Goal: Task Accomplishment & Management: Manage account settings

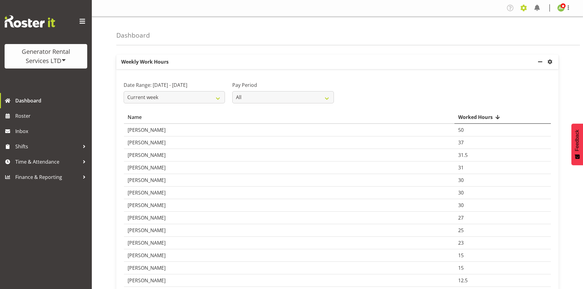
click at [523, 10] on span at bounding box center [523, 8] width 10 height 10
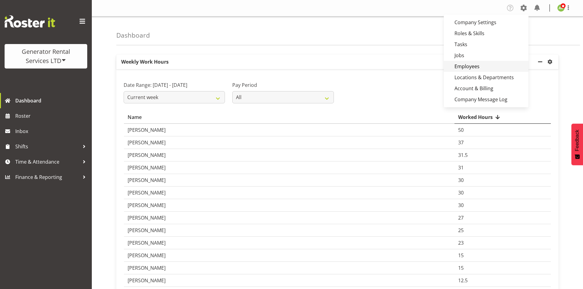
click at [477, 70] on link "Employees" at bounding box center [485, 66] width 85 height 11
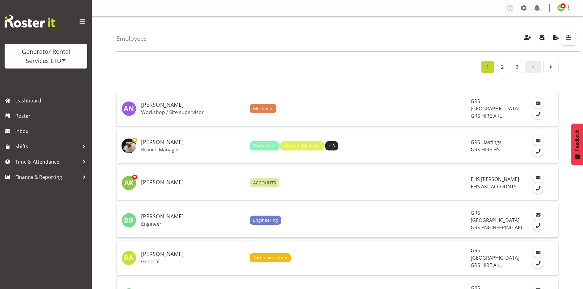
click at [568, 39] on span "button" at bounding box center [568, 38] width 8 height 8
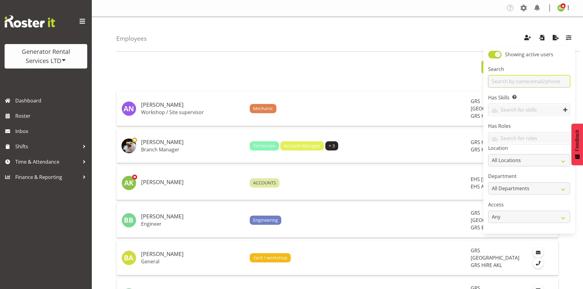
click at [521, 80] on input "text" at bounding box center [529, 81] width 82 height 12
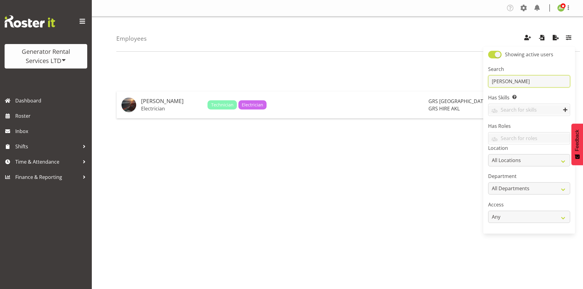
type input "chris"
click at [492, 58] on span at bounding box center [494, 55] width 13 height 8
click at [492, 57] on input "Showing active users" at bounding box center [490, 55] width 4 height 4
checkbox input "false"
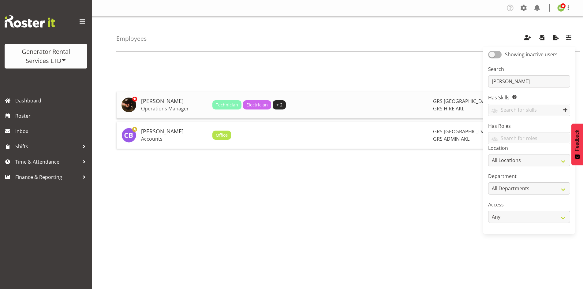
click at [153, 106] on p "Operations Manager" at bounding box center [174, 109] width 66 height 6
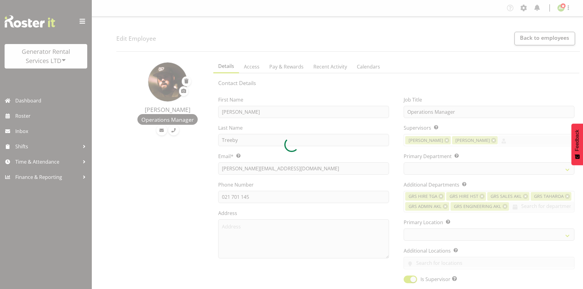
select select "TimelineWeek"
select select "20"
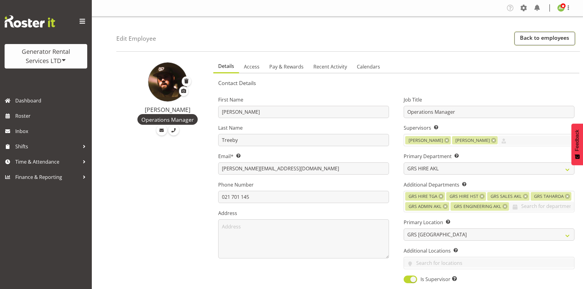
click at [533, 39] on link "Back to employees" at bounding box center [544, 38] width 61 height 13
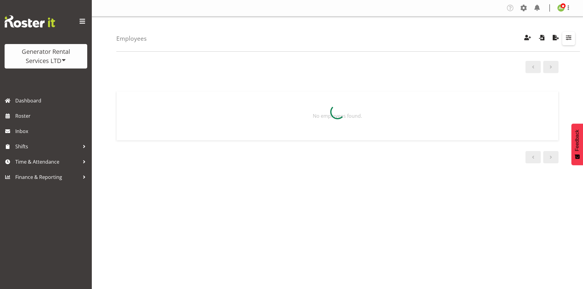
drag, startPoint x: 571, startPoint y: 37, endPoint x: 569, endPoint y: 40, distance: 3.6
click at [571, 37] on span "button" at bounding box center [568, 38] width 8 height 8
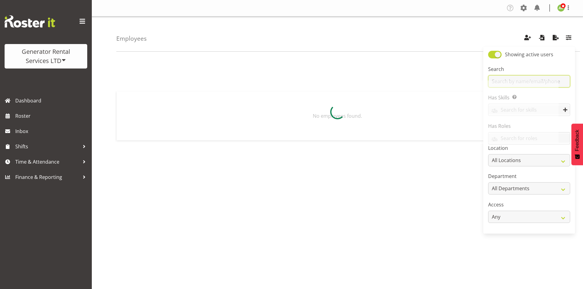
click at [537, 80] on input "text" at bounding box center [529, 81] width 82 height 12
type input "marty"
click at [489, 57] on span at bounding box center [494, 55] width 13 height 8
click at [489, 57] on input "Showing active users" at bounding box center [490, 55] width 4 height 4
checkbox input "false"
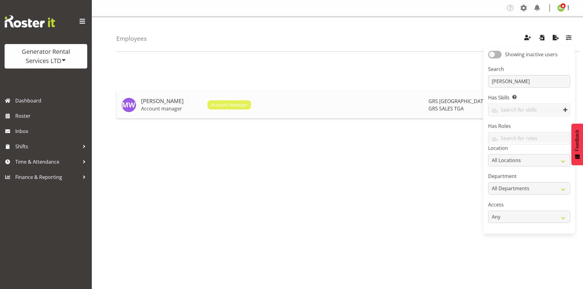
click at [169, 102] on h5 "Martyn Wood" at bounding box center [171, 101] width 61 height 6
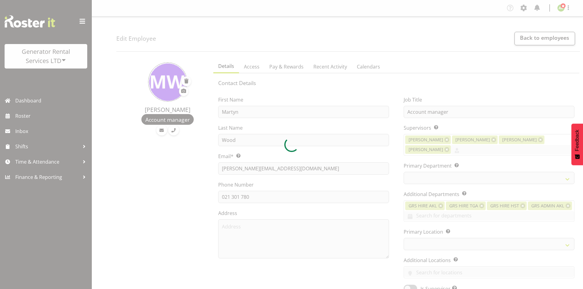
select select "shift"
select select "TimelineWeek"
select select
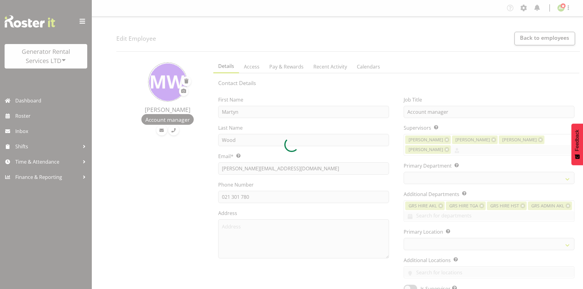
select select
select select "29"
select select "164"
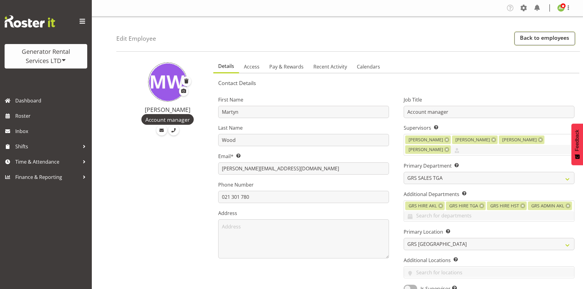
click at [545, 41] on link "Back to employees" at bounding box center [544, 38] width 61 height 13
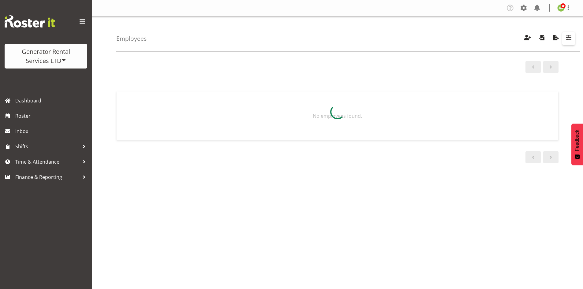
click at [573, 36] on button "button" at bounding box center [568, 38] width 13 height 13
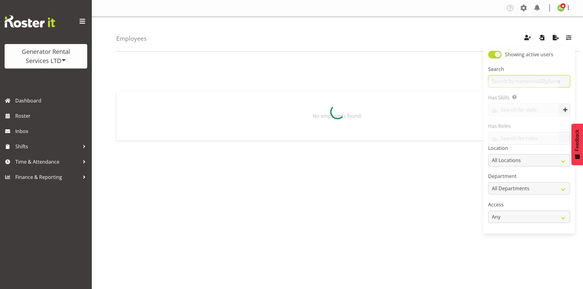
click at [535, 78] on input "text" at bounding box center [529, 81] width 82 height 12
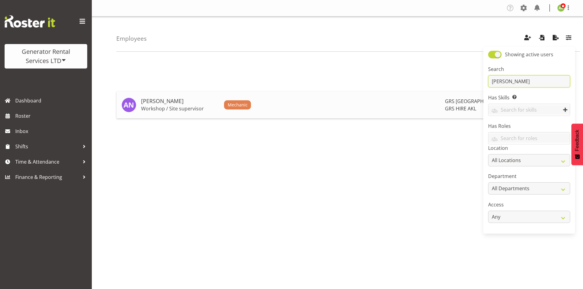
type input "[PERSON_NAME]"
click at [179, 104] on h5 "[PERSON_NAME]" at bounding box center [180, 101] width 78 height 6
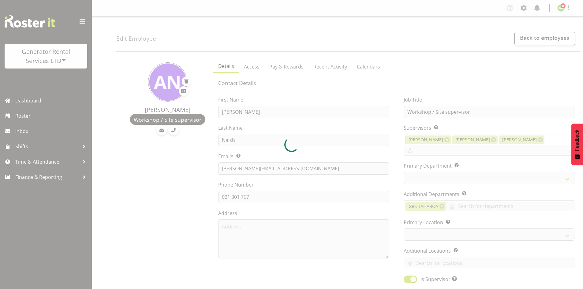
select select "TimelineWeek"
select select "20"
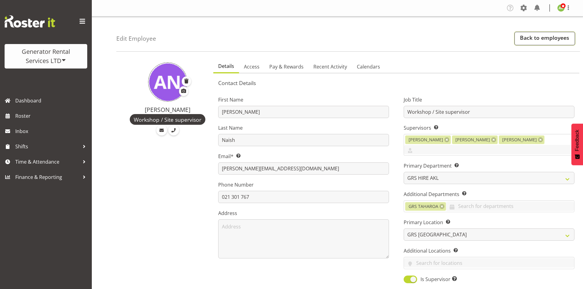
click at [533, 39] on link "Back to employees" at bounding box center [544, 38] width 61 height 13
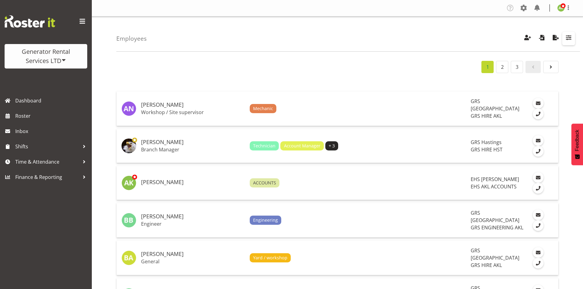
click at [565, 39] on span "button" at bounding box center [568, 38] width 8 height 8
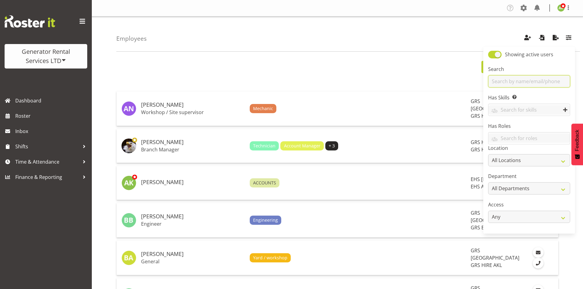
click at [532, 81] on input "text" at bounding box center [529, 81] width 82 height 12
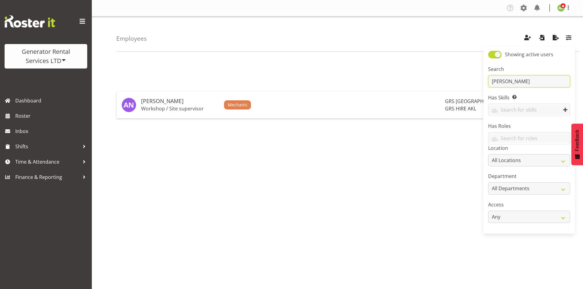
type input "[PERSON_NAME]"
click at [148, 100] on h5 "[PERSON_NAME]" at bounding box center [180, 101] width 78 height 6
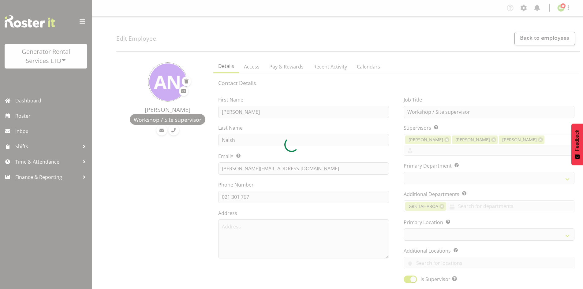
select select "TimelineWeek"
select select "20"
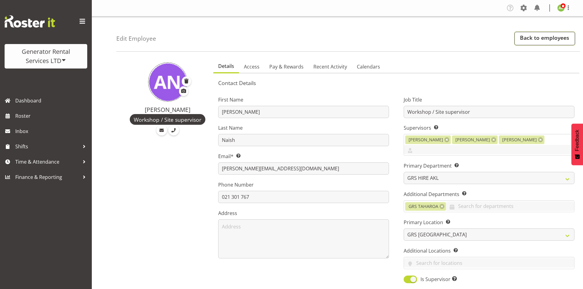
click at [536, 41] on link "Back to employees" at bounding box center [544, 38] width 61 height 13
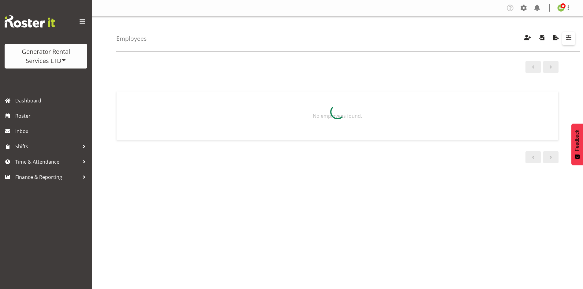
click at [569, 40] on span "button" at bounding box center [568, 38] width 8 height 8
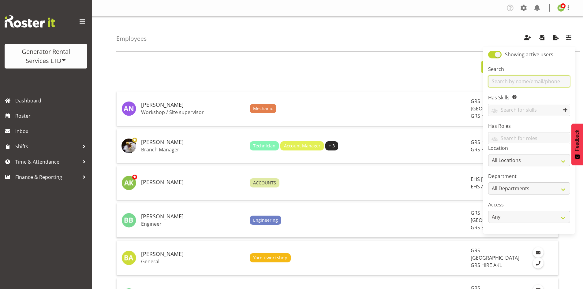
click at [544, 78] on input "text" at bounding box center [529, 81] width 82 height 12
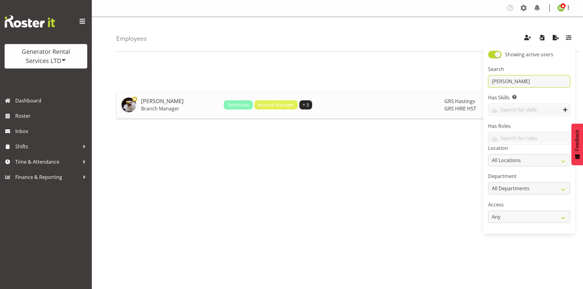
type input "andrew"
click at [176, 97] on td "Andrew Crenfeldt Branch Manager" at bounding box center [180, 104] width 83 height 27
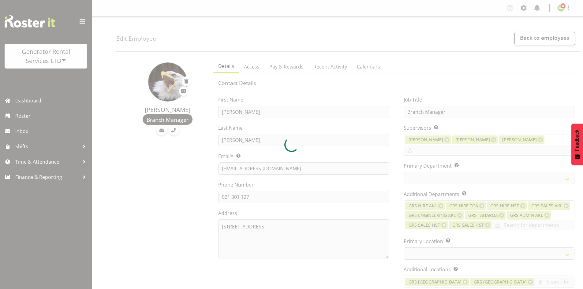
select select "shift"
select select "TimelineWeek"
select select
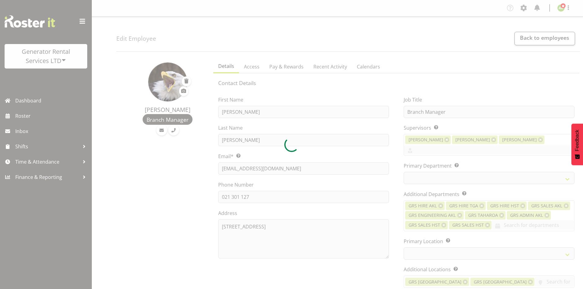
select select "30"
select select "22"
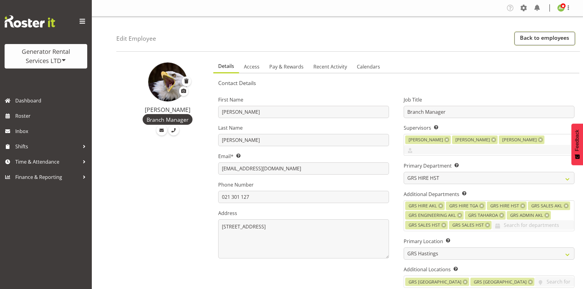
click at [537, 38] on link "Back to employees" at bounding box center [544, 38] width 61 height 13
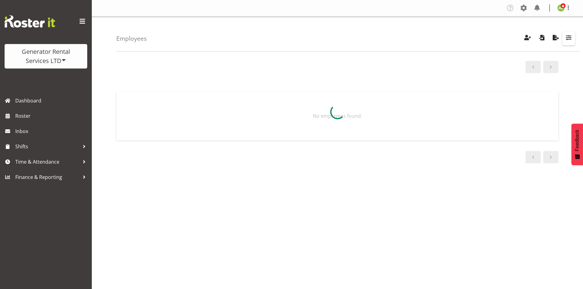
click at [570, 41] on span "button" at bounding box center [568, 38] width 8 height 8
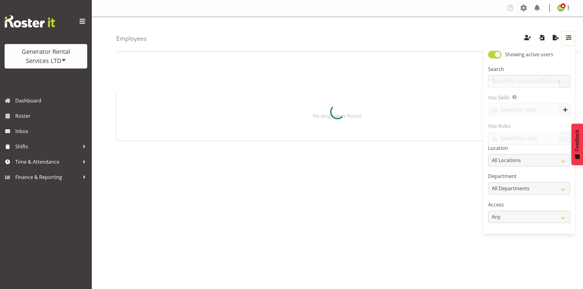
click at [535, 80] on input "text" at bounding box center [529, 81] width 82 height 12
type input "[PERSON_NAME]"
click at [488, 57] on label "Showing active users" at bounding box center [520, 55] width 65 height 8
click at [488, 57] on input "Showing active users" at bounding box center [490, 55] width 4 height 4
checkbox input "false"
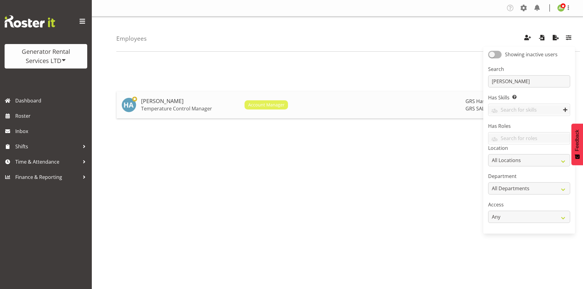
click at [182, 109] on p "Temperature Control Manager" at bounding box center [190, 109] width 98 height 6
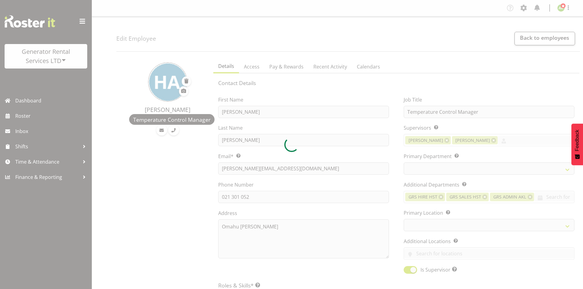
select select "shift"
select select "TimelineWeek"
select select
select select "30"
select select "162"
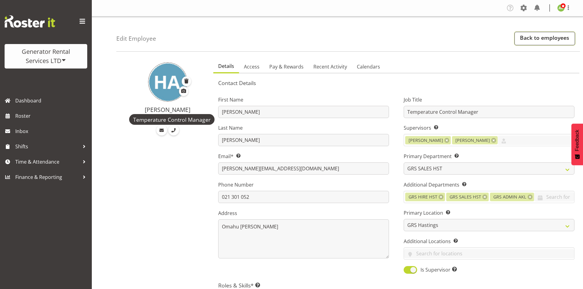
click at [542, 42] on link "Back to employees" at bounding box center [544, 38] width 61 height 13
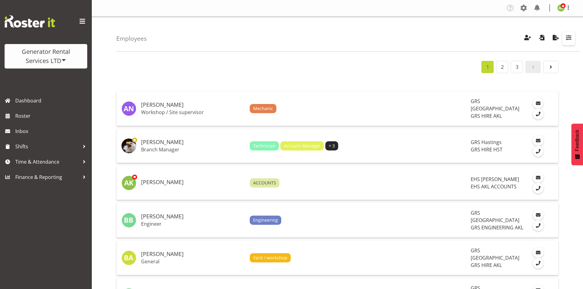
click at [566, 39] on span "button" at bounding box center [568, 38] width 8 height 8
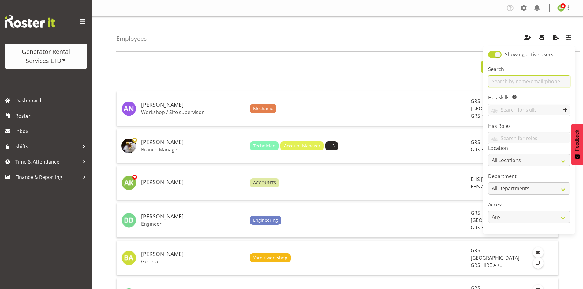
click at [544, 81] on input "text" at bounding box center [529, 81] width 82 height 12
click at [491, 59] on div "Showing active users" at bounding box center [529, 55] width 82 height 9
click at [491, 57] on span at bounding box center [494, 55] width 13 height 8
click at [491, 57] on input "Showing active users" at bounding box center [490, 55] width 4 height 4
checkbox input "false"
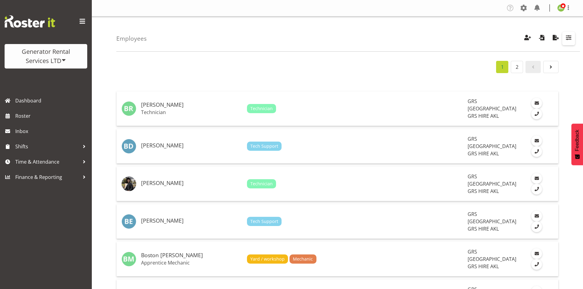
click at [569, 42] on button "button" at bounding box center [568, 38] width 13 height 13
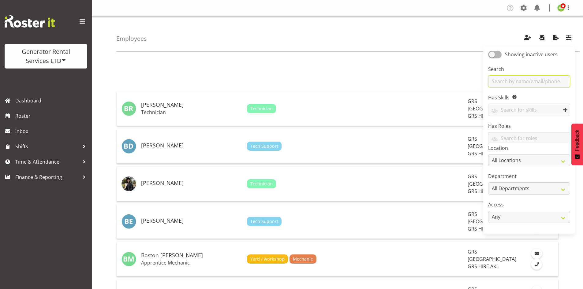
click at [532, 78] on input "text" at bounding box center [529, 81] width 82 height 12
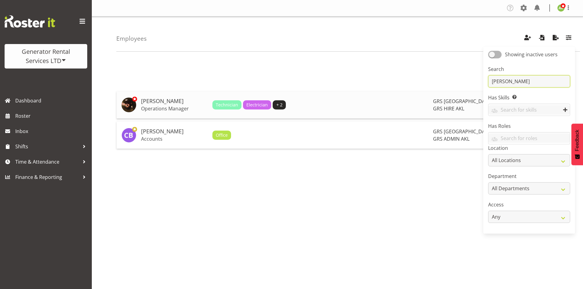
type input "chris"
click at [177, 104] on td "Chris Treeby Operations Manager" at bounding box center [174, 104] width 71 height 27
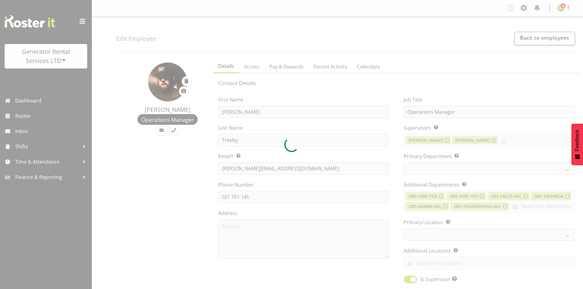
select select "TimelineWeek"
select select "20"
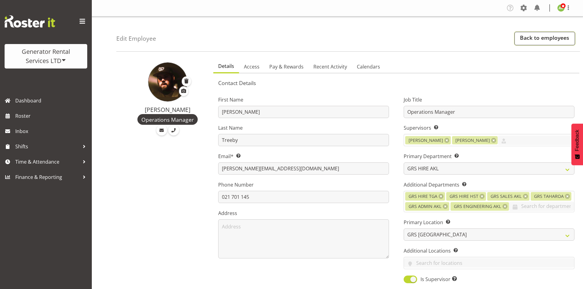
click at [530, 42] on link "Back to employees" at bounding box center [544, 38] width 61 height 13
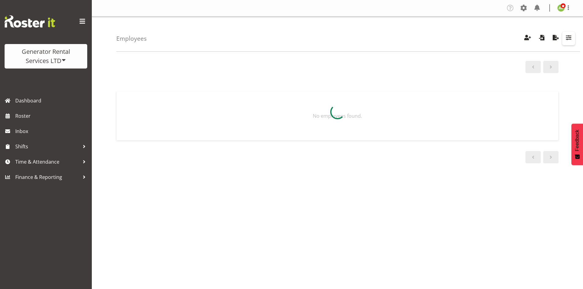
click at [568, 39] on span "button" at bounding box center [568, 38] width 8 height 8
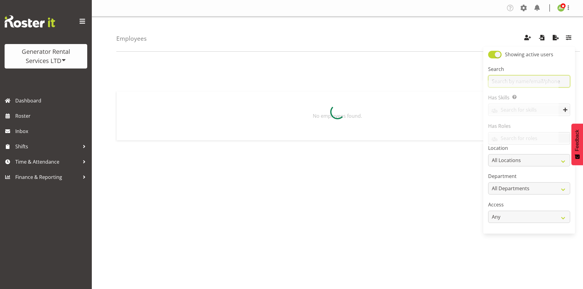
click at [540, 79] on input "text" at bounding box center [529, 81] width 82 height 12
type input "martyn"
click at [493, 56] on span at bounding box center [494, 55] width 13 height 8
click at [492, 56] on input "Showing active users" at bounding box center [490, 55] width 4 height 4
checkbox input "false"
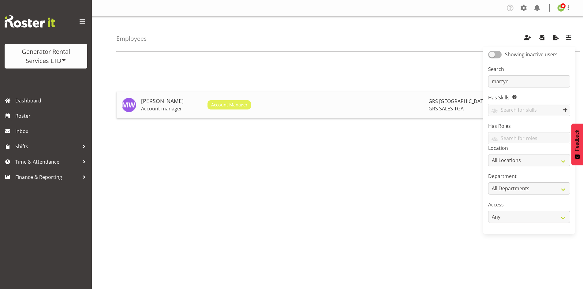
click at [153, 102] on h5 "[PERSON_NAME]" at bounding box center [171, 101] width 61 height 6
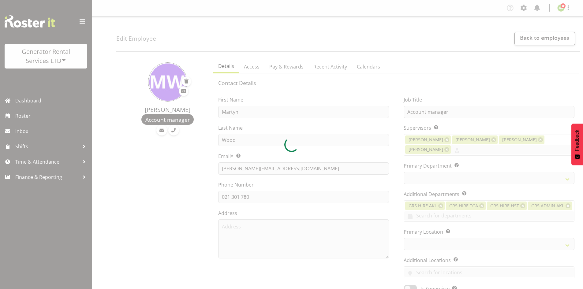
select select "shift"
select select "TimelineWeek"
select select
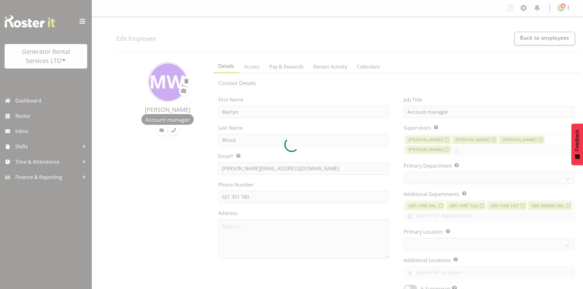
select select
select select "29"
select select "164"
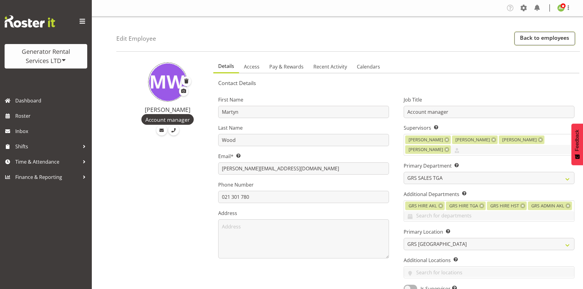
click at [530, 36] on link "Back to employees" at bounding box center [544, 38] width 61 height 13
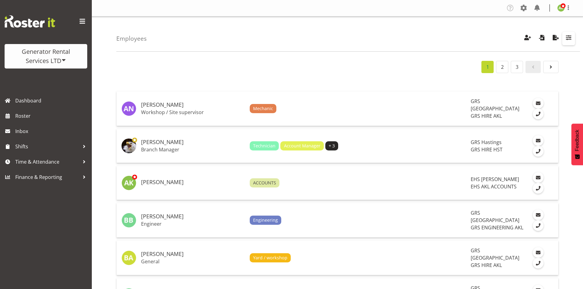
click at [570, 44] on button "button" at bounding box center [568, 38] width 13 height 13
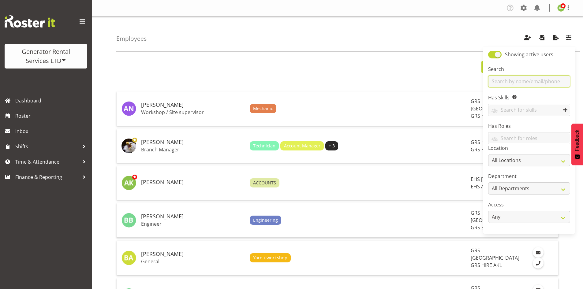
drag, startPoint x: 542, startPoint y: 82, endPoint x: 545, endPoint y: 82, distance: 3.1
click at [542, 82] on input "text" at bounding box center [529, 81] width 82 height 12
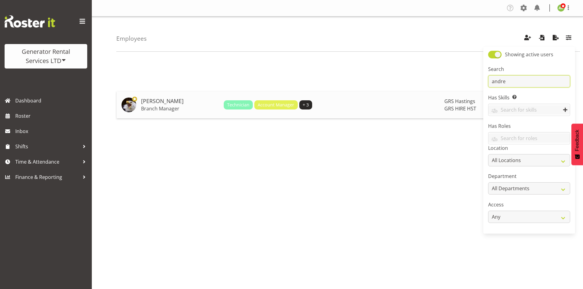
type input "andre"
click at [163, 103] on h5 "[PERSON_NAME]" at bounding box center [180, 101] width 78 height 6
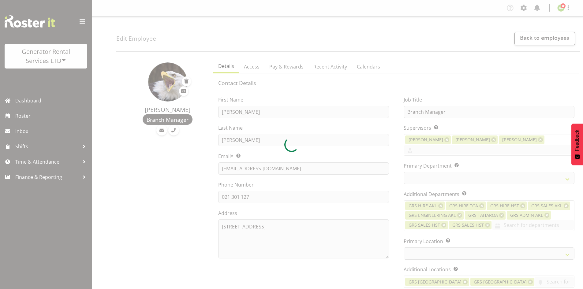
select select "shift"
select select "TimelineWeek"
select select
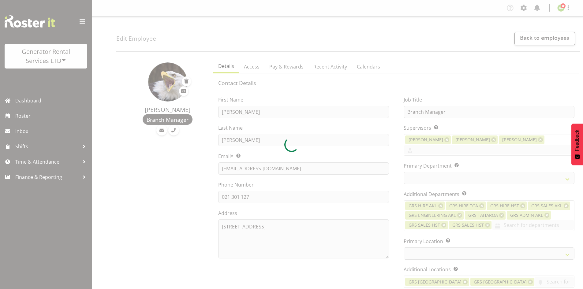
select select
select select "30"
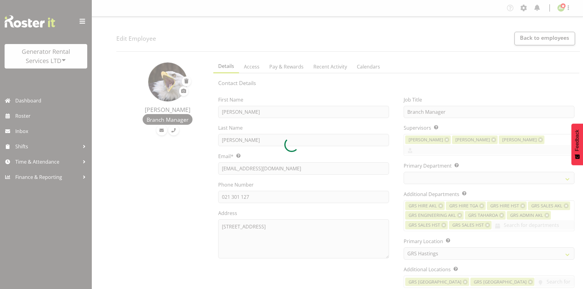
select select "22"
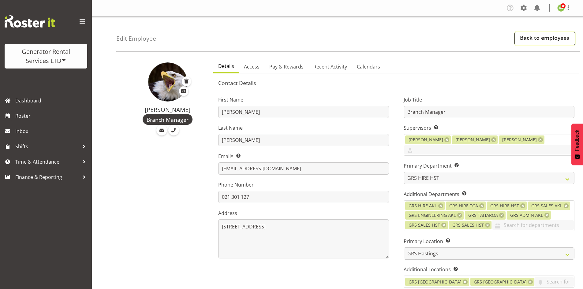
click at [552, 39] on link "Back to employees" at bounding box center [544, 38] width 61 height 13
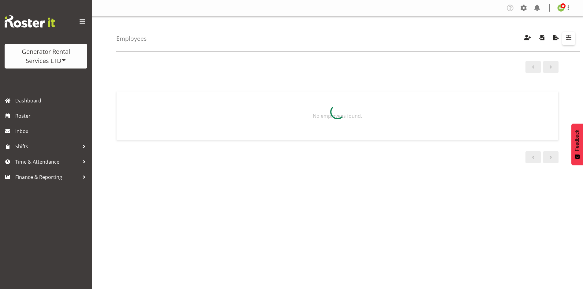
click at [567, 41] on span "button" at bounding box center [568, 38] width 8 height 8
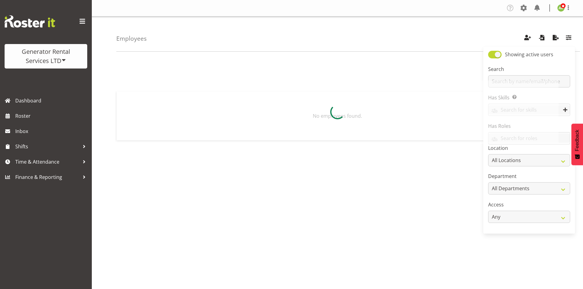
click at [540, 84] on div at bounding box center [337, 111] width 442 height 63
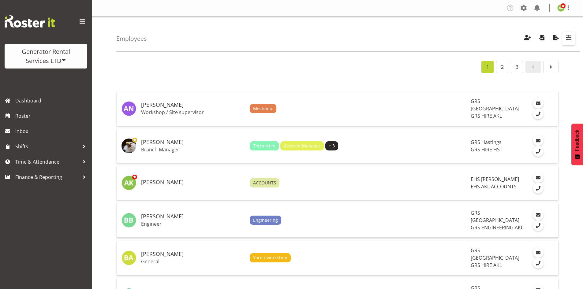
click at [570, 42] on span "button" at bounding box center [568, 38] width 8 height 8
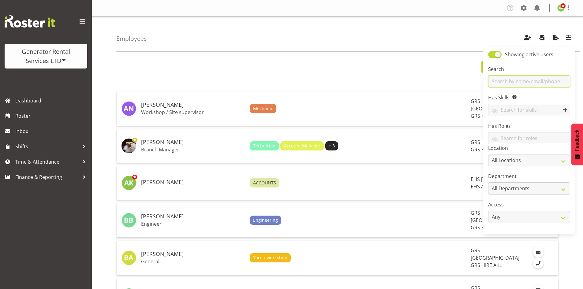
click at [544, 80] on input "text" at bounding box center [529, 81] width 82 height 12
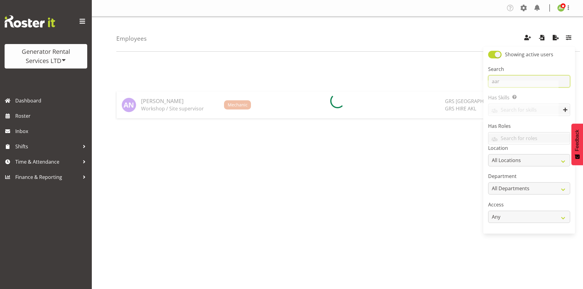
type input "aaron"
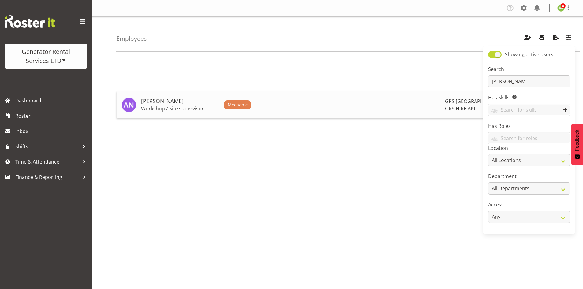
click at [181, 104] on td "Aaron Naish Workshop / Site supervisor" at bounding box center [180, 104] width 83 height 27
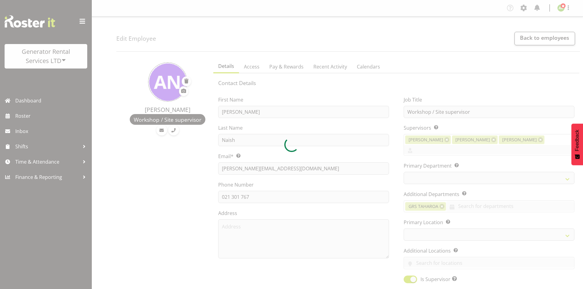
select select "TimelineWeek"
select select
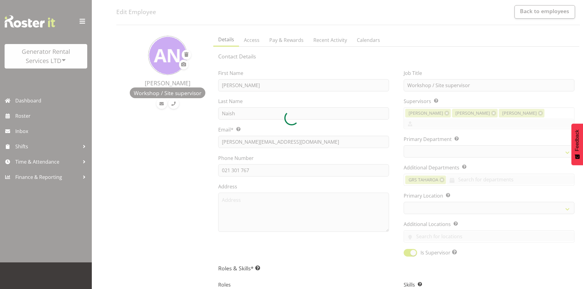
scroll to position [31, 0]
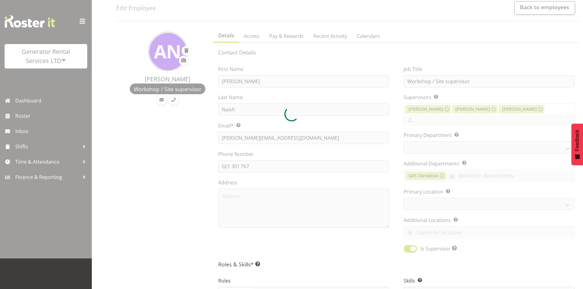
select select "20"
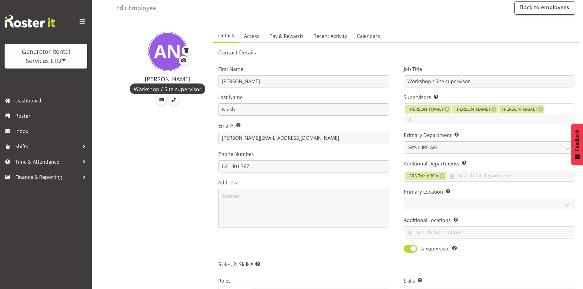
scroll to position [0, 0]
